Goal: Transaction & Acquisition: Purchase product/service

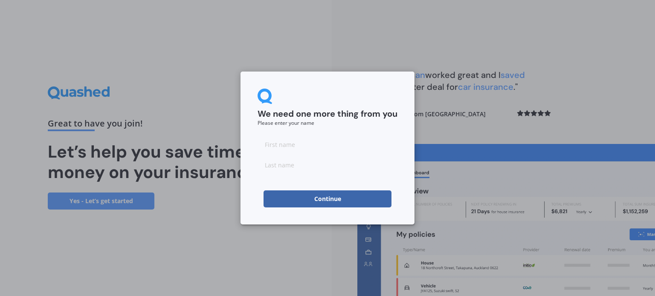
click at [312, 145] on input at bounding box center [327, 144] width 140 height 17
type input "D"
type input "[PERSON_NAME]"
click at [306, 199] on button "Continue" at bounding box center [327, 199] width 128 height 17
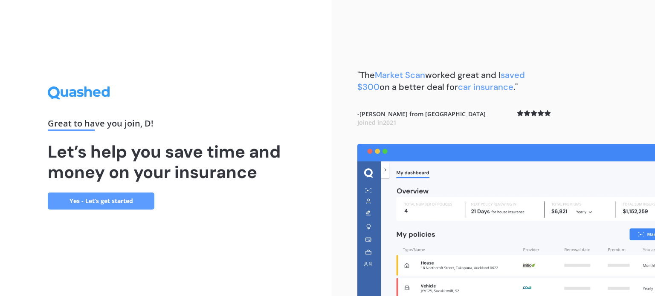
click at [95, 197] on link "Yes - Let’s get started" at bounding box center [101, 201] width 107 height 17
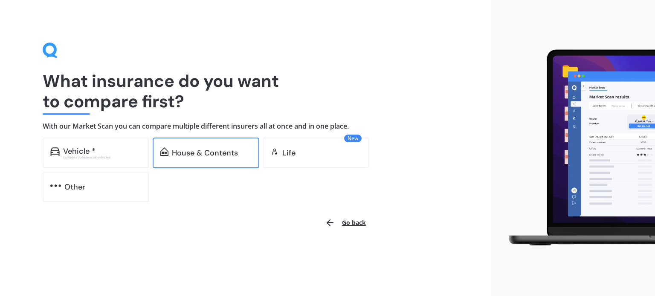
click at [171, 146] on div "House & Contents" at bounding box center [206, 153] width 107 height 31
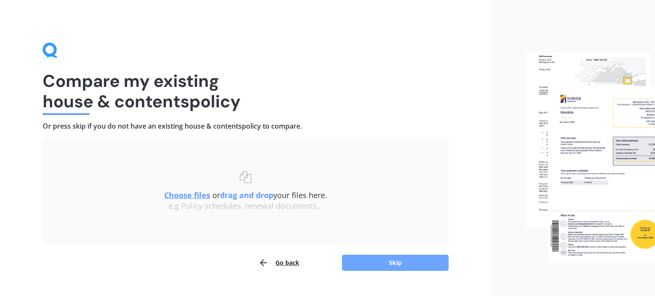
click at [371, 260] on button "Skip" at bounding box center [395, 263] width 107 height 16
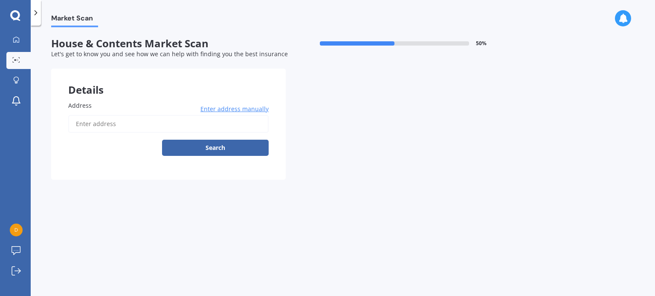
click at [188, 126] on input "Address" at bounding box center [168, 124] width 200 height 18
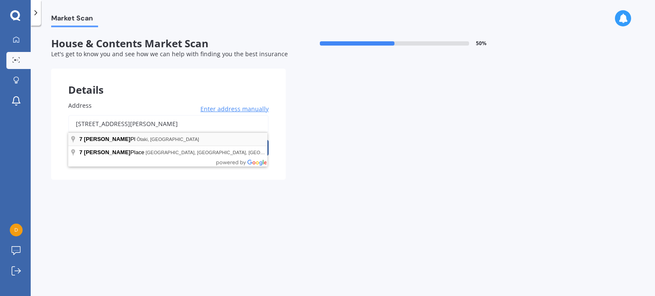
type input "7 Moy Place, Ōtaki 5512"
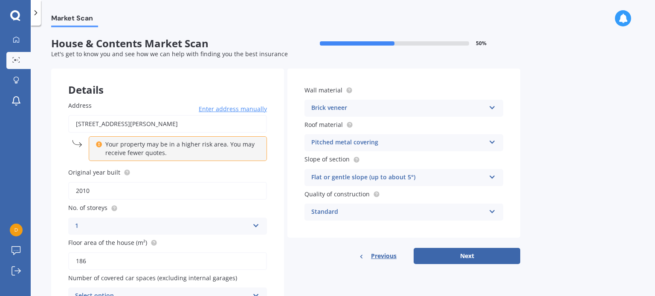
scroll to position [45, 0]
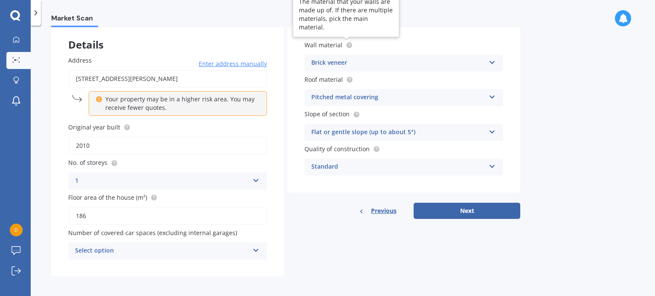
click at [348, 44] on icon at bounding box center [349, 45] width 2 height 2
click at [489, 63] on icon at bounding box center [491, 61] width 7 height 6
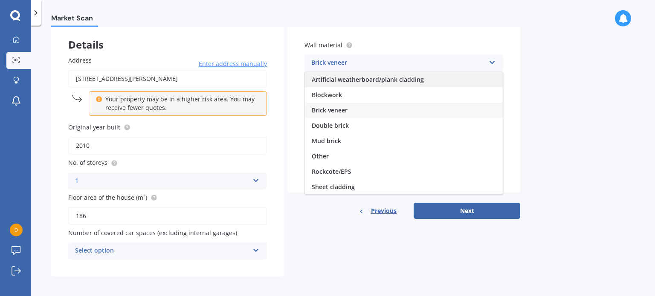
click at [463, 76] on div "Artificial weatherboard/plank cladding" at bounding box center [404, 79] width 198 height 15
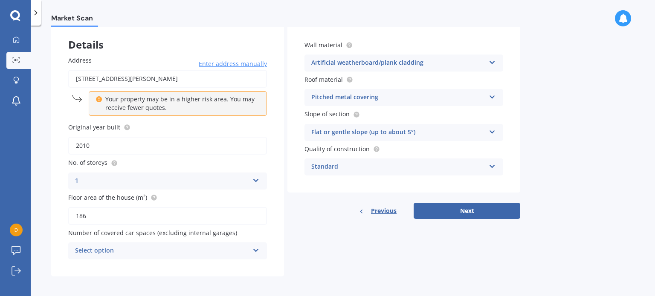
click at [495, 94] on icon at bounding box center [491, 95] width 7 height 6
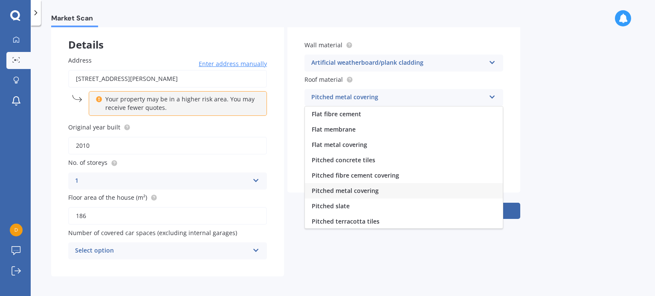
click at [495, 94] on icon at bounding box center [491, 95] width 7 height 6
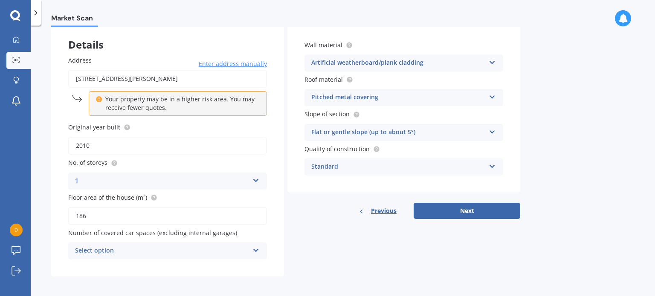
click at [491, 130] on icon at bounding box center [491, 130] width 7 height 6
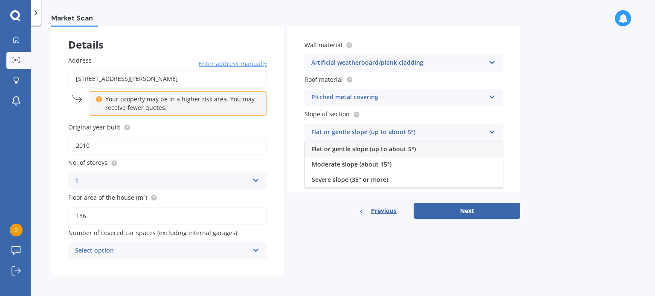
click at [491, 130] on icon at bounding box center [491, 130] width 7 height 6
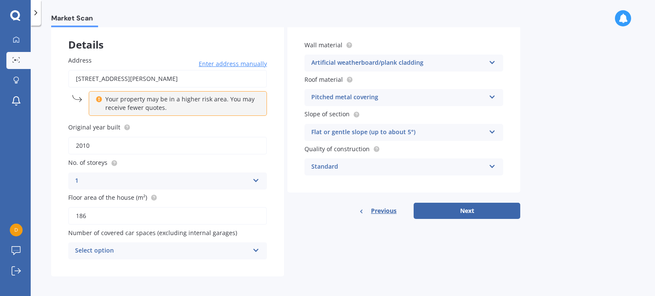
click at [491, 162] on icon at bounding box center [491, 165] width 7 height 6
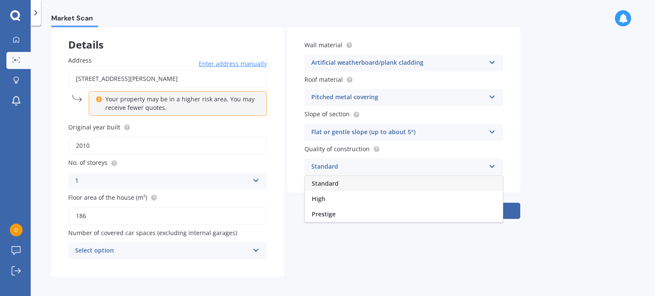
click at [491, 162] on icon at bounding box center [491, 165] width 7 height 6
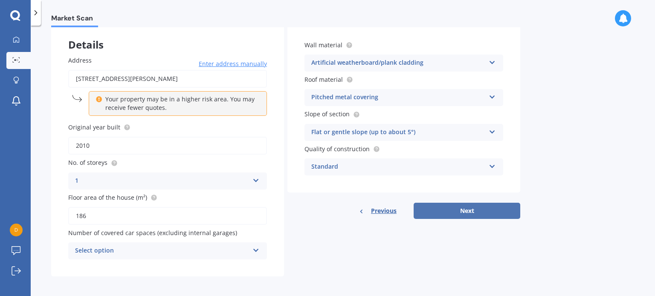
click at [436, 205] on button "Next" at bounding box center [466, 211] width 107 height 16
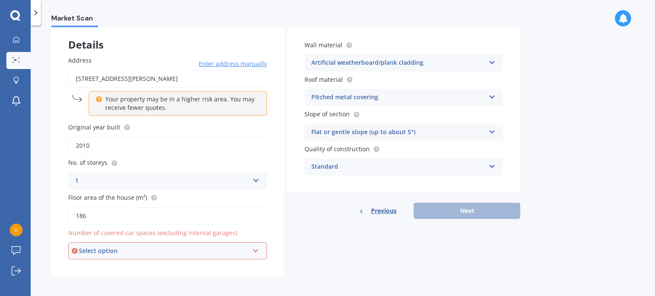
click at [250, 246] on div "Select option 0 1 2 3 4 5+" at bounding box center [167, 251] width 199 height 17
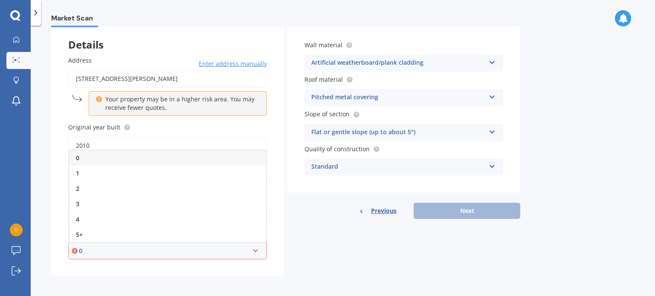
click at [213, 157] on div "0" at bounding box center [167, 157] width 197 height 15
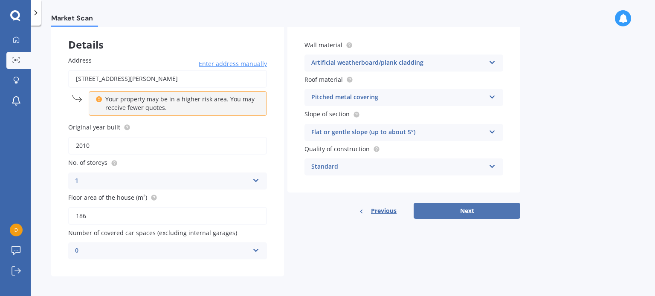
click at [446, 207] on button "Next" at bounding box center [466, 211] width 107 height 16
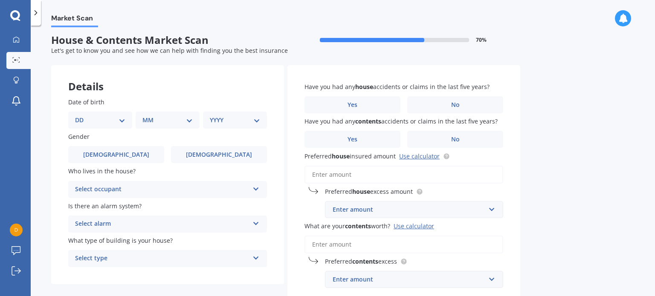
scroll to position [0, 0]
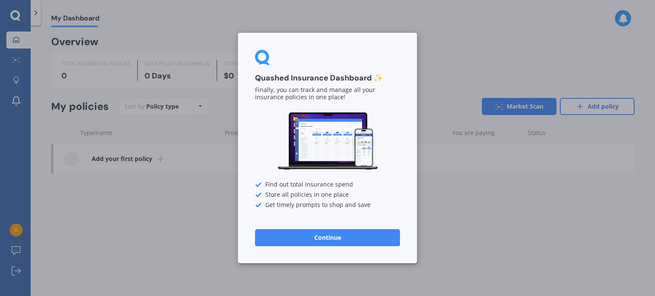
click at [318, 237] on button "Continue" at bounding box center [327, 237] width 145 height 17
